Goal: Information Seeking & Learning: Learn about a topic

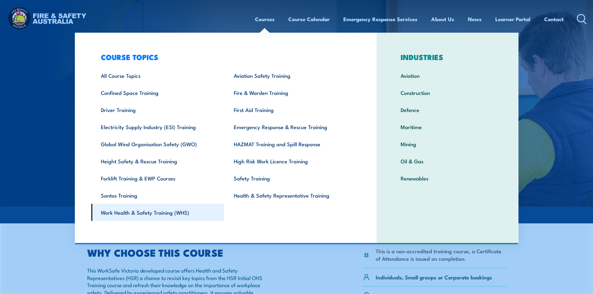
click at [140, 218] on link "Work Health & Safety Training (WHS)" at bounding box center [157, 212] width 133 height 17
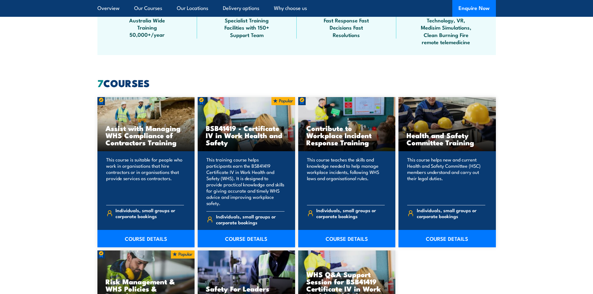
scroll to position [342, 0]
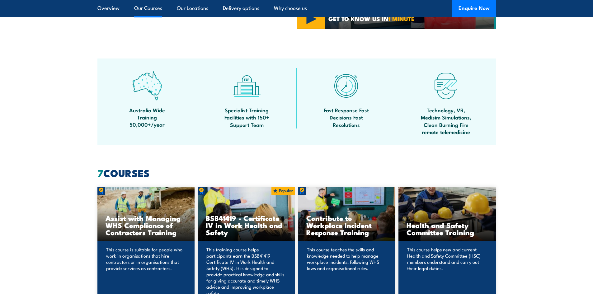
click at [153, 8] on link "Our Courses" at bounding box center [148, 8] width 28 height 16
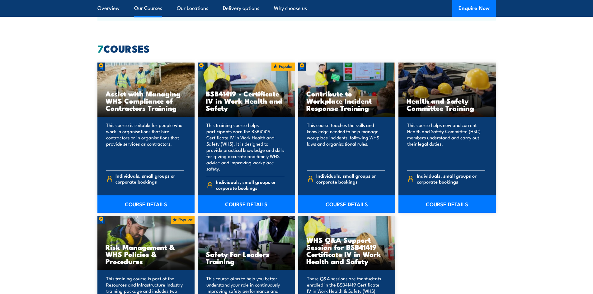
scroll to position [472, 0]
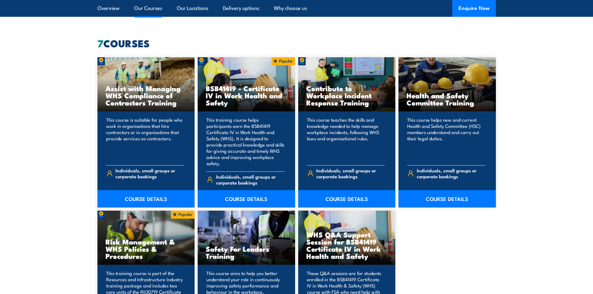
drag, startPoint x: 153, startPoint y: 7, endPoint x: 146, endPoint y: 11, distance: 7.5
click at [146, 11] on link "Our Courses" at bounding box center [148, 8] width 28 height 16
click at [441, 114] on div "This course helps new and current Health and Safety Committee (HSC) members und…" at bounding box center [446, 156] width 97 height 90
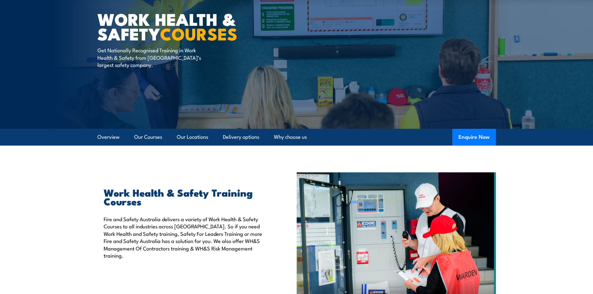
scroll to position [0, 0]
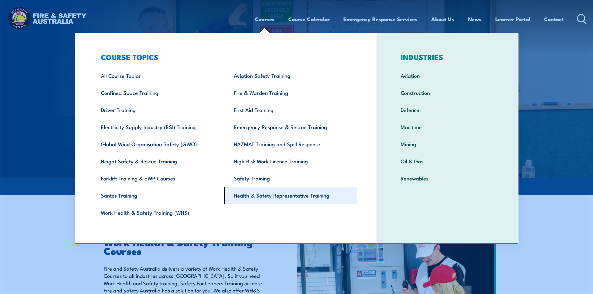
click at [273, 194] on link "Health & Safety Representative Training" at bounding box center [290, 195] width 133 height 17
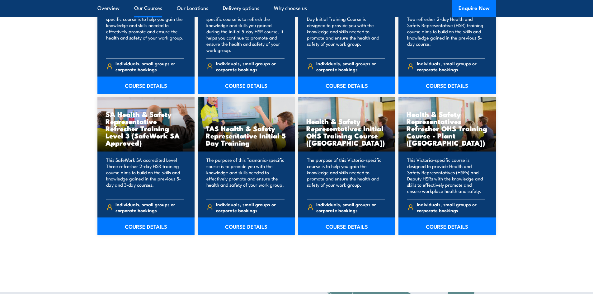
scroll to position [934, 0]
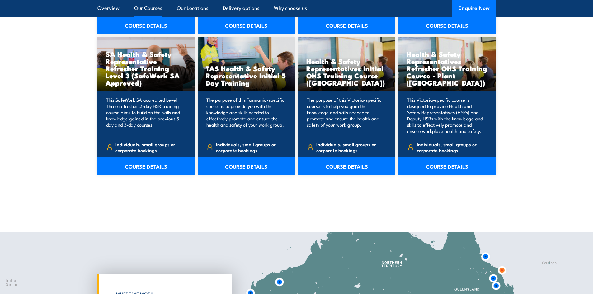
click at [336, 165] on link "COURSE DETAILS" at bounding box center [346, 166] width 97 height 17
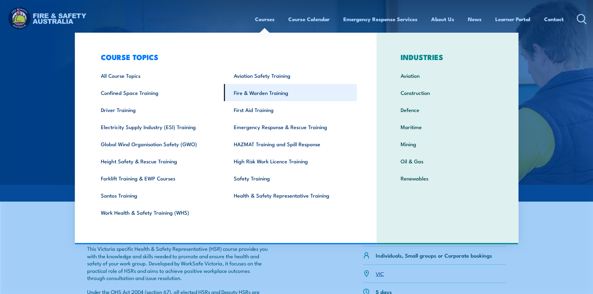
click at [257, 98] on link "Fire & Warden Training" at bounding box center [290, 92] width 133 height 17
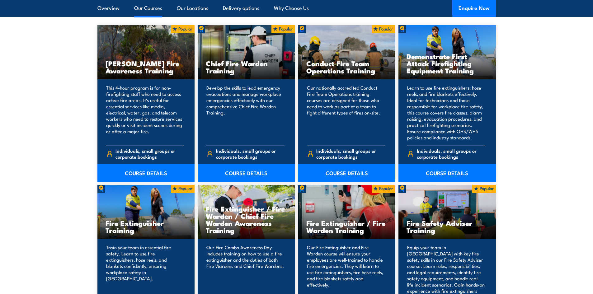
scroll to position [498, 0]
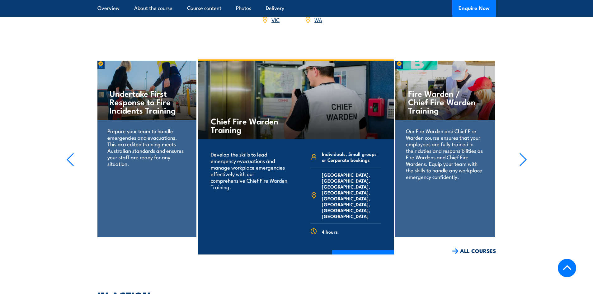
scroll to position [996, 0]
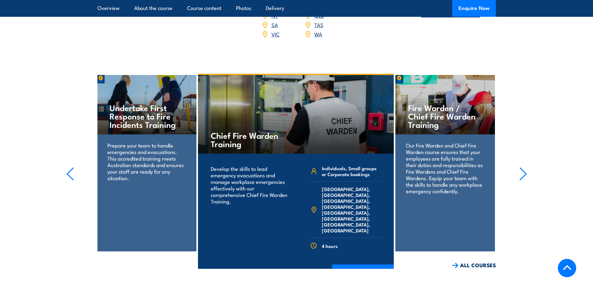
click at [518, 143] on section "Fire Extinguisher Training Train your team in essential fire safety. Learn to u…" at bounding box center [296, 171] width 593 height 195
click at [523, 167] on icon "button" at bounding box center [523, 174] width 8 height 14
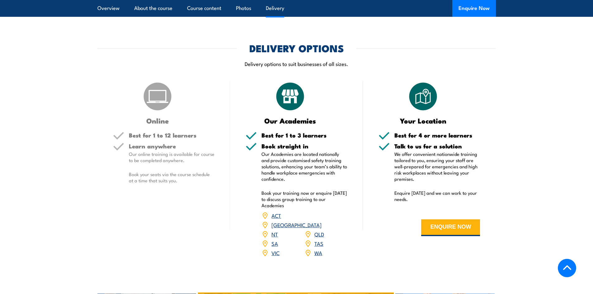
scroll to position [799, 0]
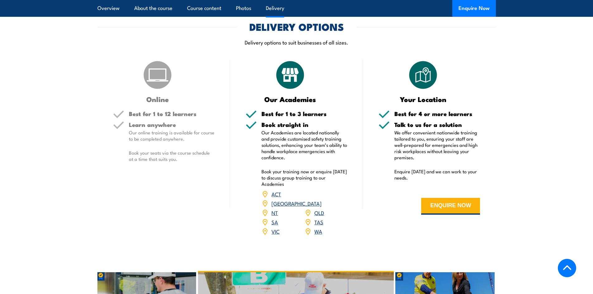
click at [277, 228] on link "VIC" at bounding box center [275, 231] width 8 height 7
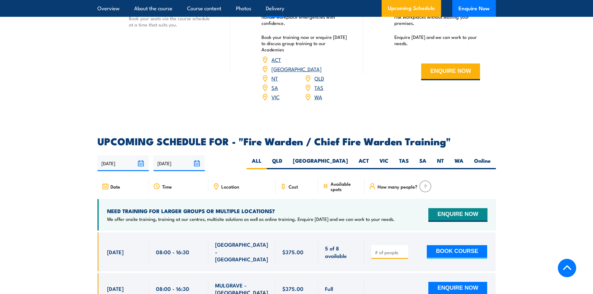
scroll to position [965, 0]
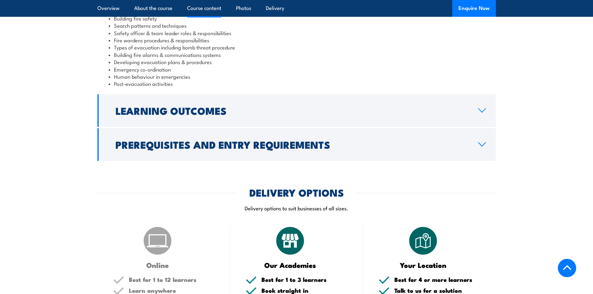
scroll to position [550, 0]
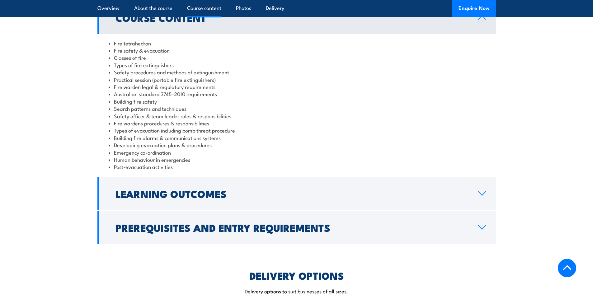
click at [514, 206] on section "Course Content Fire tetrahedron Fire safety & evacuation Classes of fire Types …" at bounding box center [296, 122] width 593 height 243
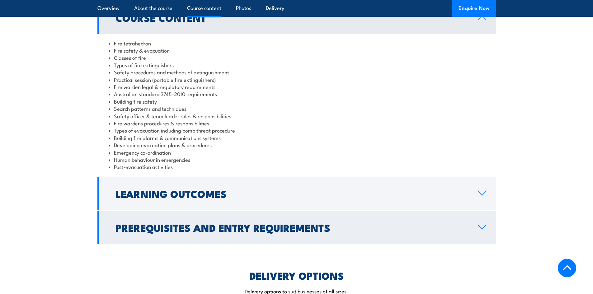
click at [486, 211] on link "Prerequisites and Entry Requirements" at bounding box center [296, 227] width 398 height 33
